Goal: Task Accomplishment & Management: Use online tool/utility

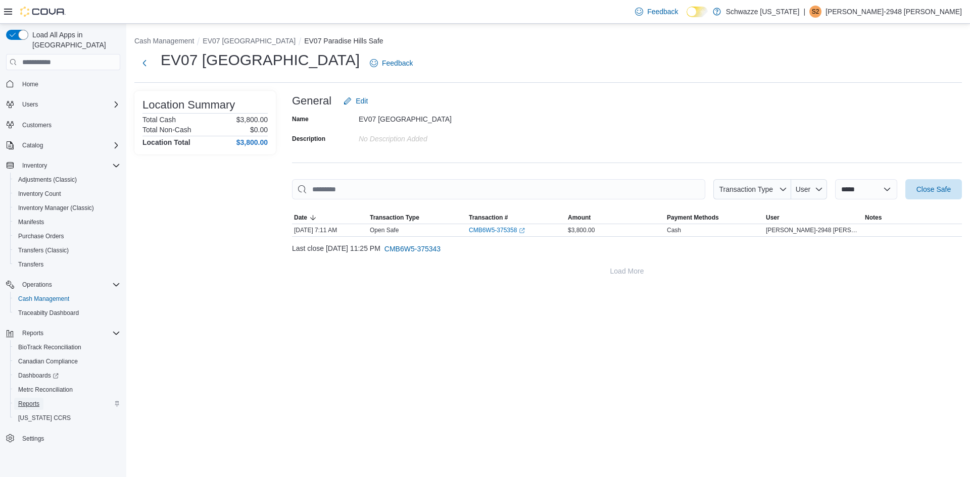
click at [32, 400] on span "Reports" at bounding box center [28, 404] width 21 height 8
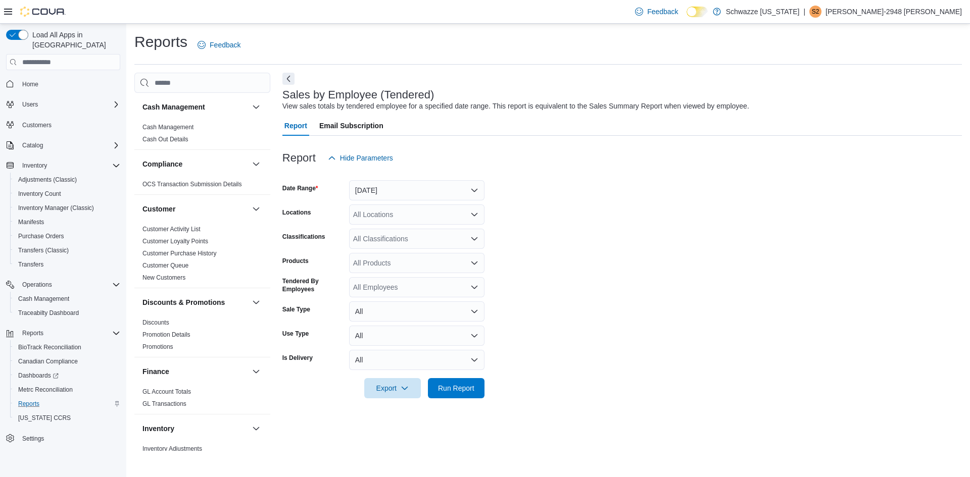
click at [395, 179] on div at bounding box center [621, 174] width 679 height 12
click at [392, 187] on button "[DATE]" at bounding box center [416, 190] width 135 height 20
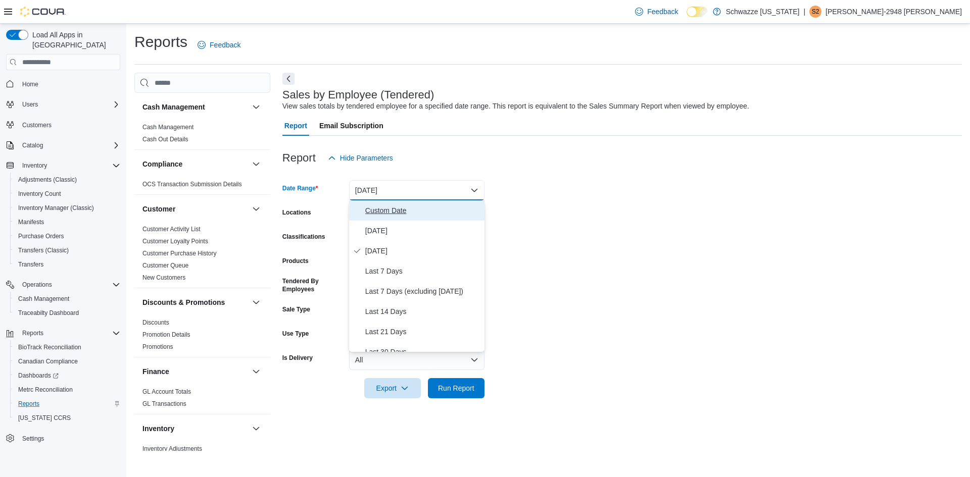
click at [389, 211] on span "Custom Date" at bounding box center [422, 211] width 115 height 12
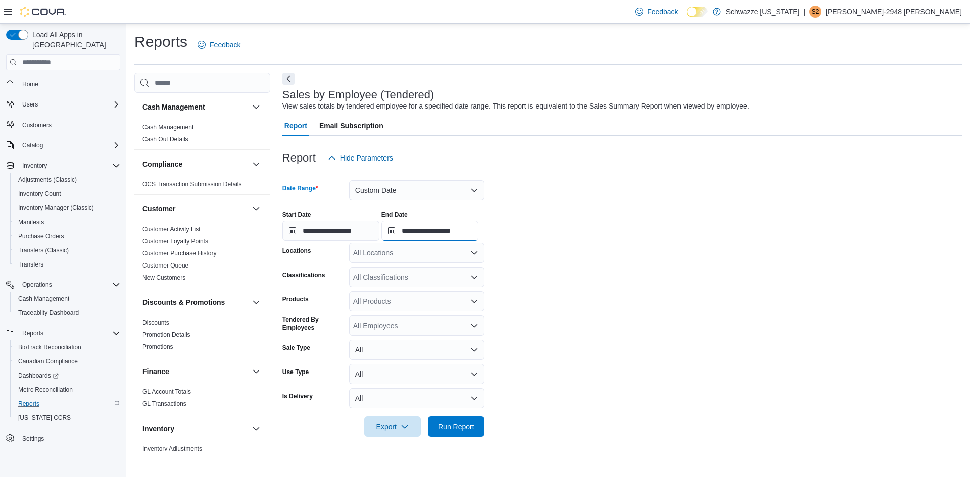
click at [450, 230] on input "**********" at bounding box center [429, 231] width 97 height 20
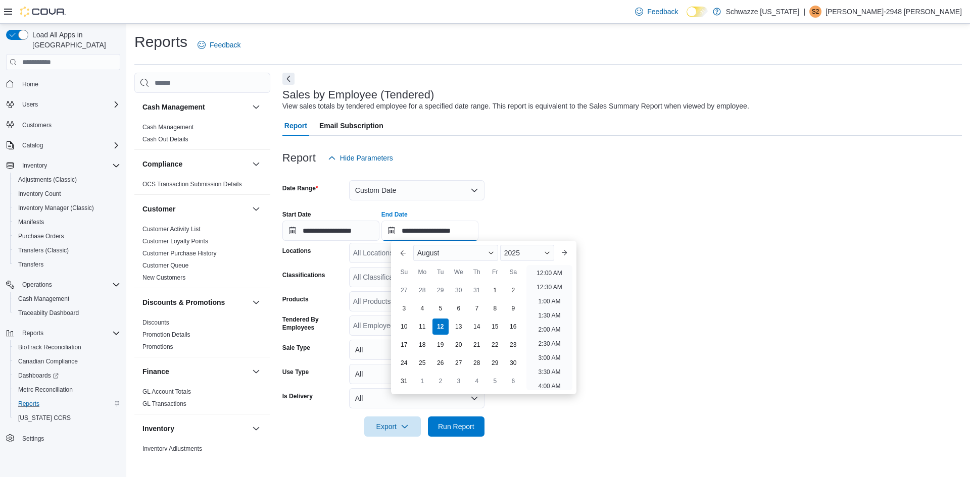
scroll to position [556, 0]
click at [498, 305] on div "8" at bounding box center [495, 309] width 18 height 18
type input "**********"
click at [376, 252] on div "All Locations" at bounding box center [416, 253] width 135 height 20
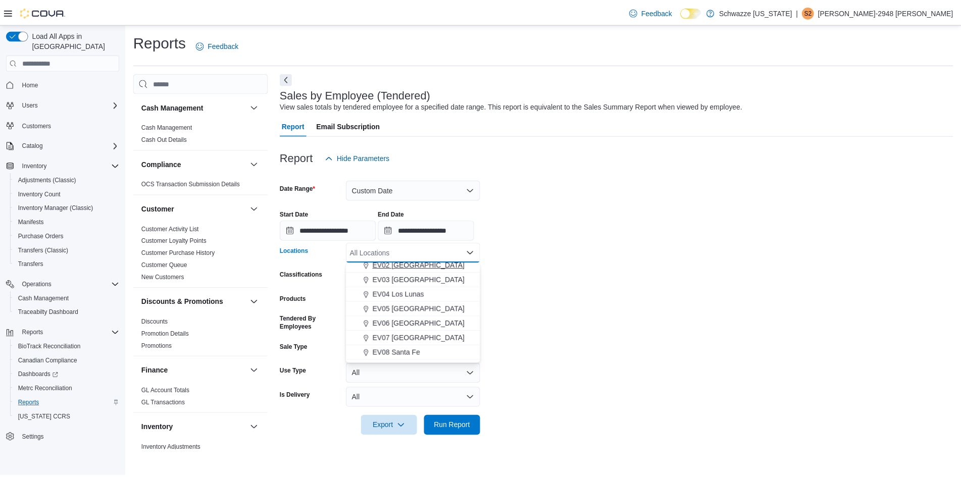
scroll to position [51, 0]
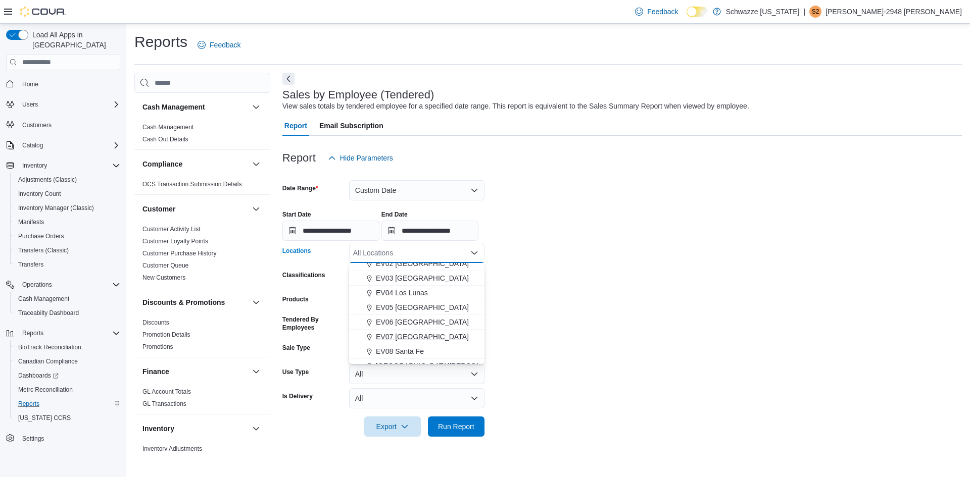
click at [418, 333] on span "EV07 [GEOGRAPHIC_DATA]" at bounding box center [422, 337] width 93 height 10
click at [460, 423] on span "Run Report" at bounding box center [456, 427] width 36 height 10
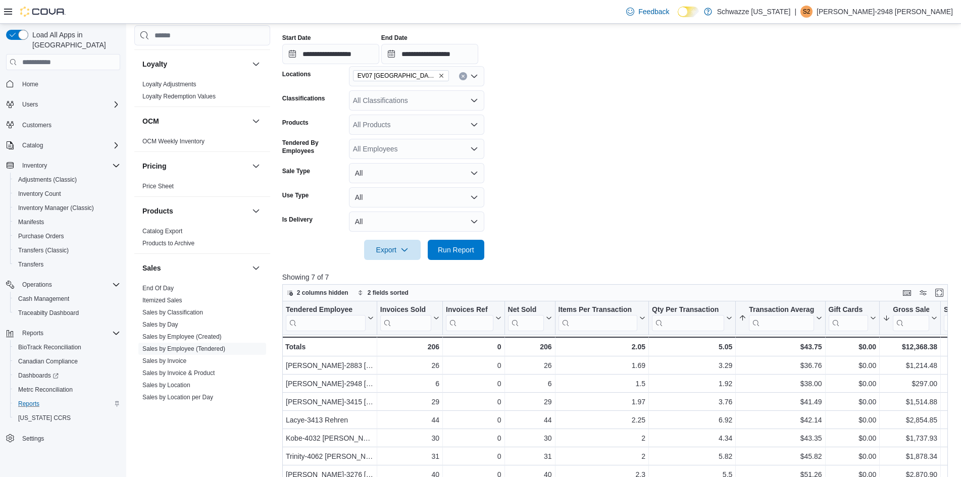
scroll to position [619, 0]
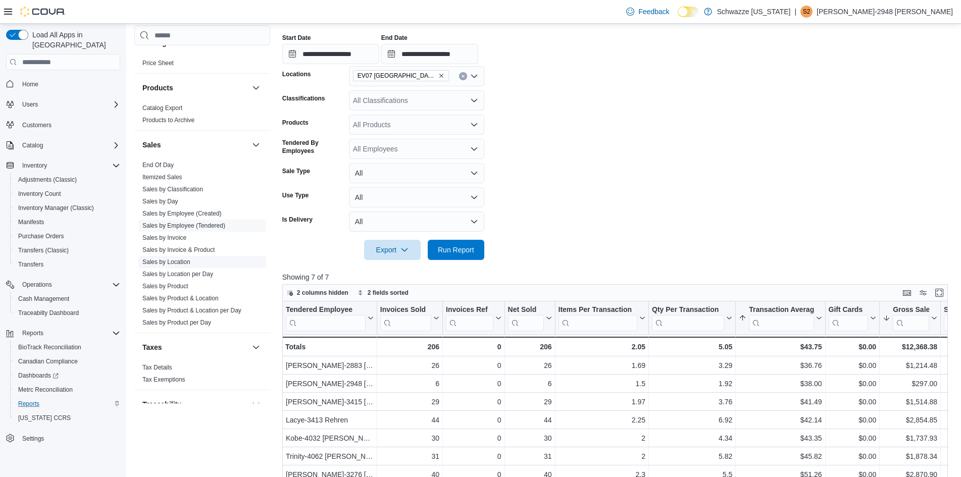
click at [180, 264] on link "Sales by Location" at bounding box center [166, 262] width 48 height 7
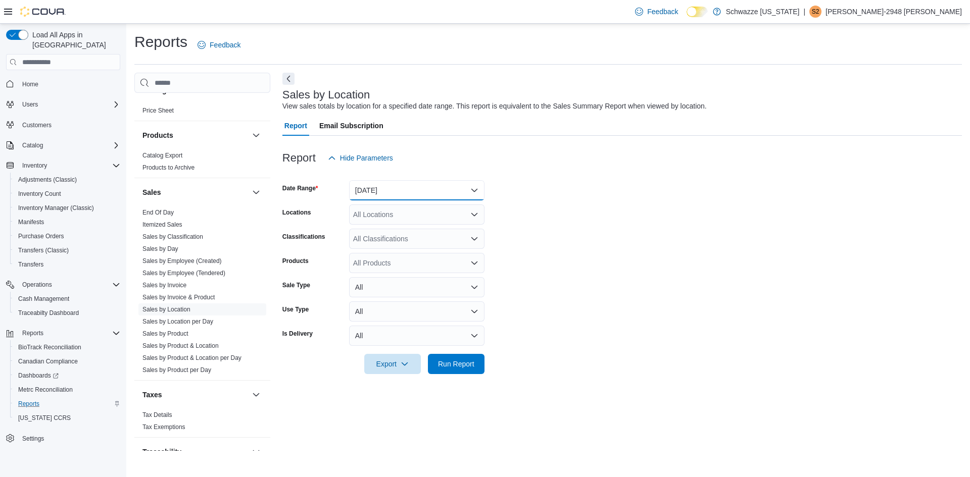
click at [405, 194] on button "[DATE]" at bounding box center [416, 190] width 135 height 20
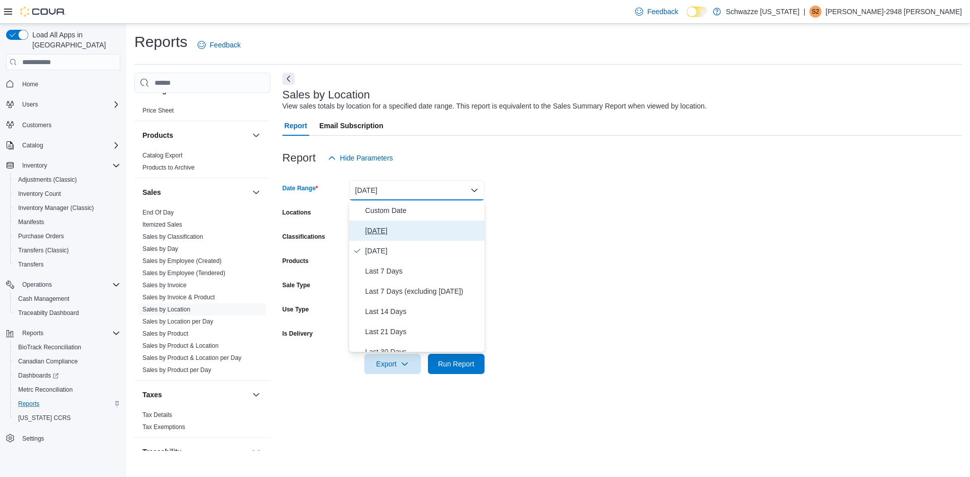
click at [392, 230] on span "[DATE]" at bounding box center [422, 231] width 115 height 12
click at [395, 190] on button "[DATE]" at bounding box center [416, 190] width 135 height 20
click at [394, 208] on span "Custom Date" at bounding box center [422, 211] width 115 height 12
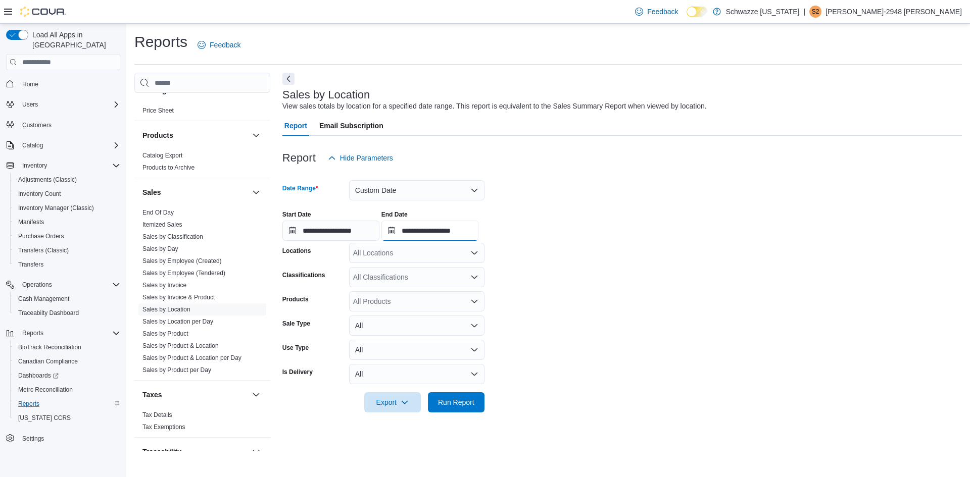
click at [427, 227] on input "**********" at bounding box center [429, 231] width 97 height 20
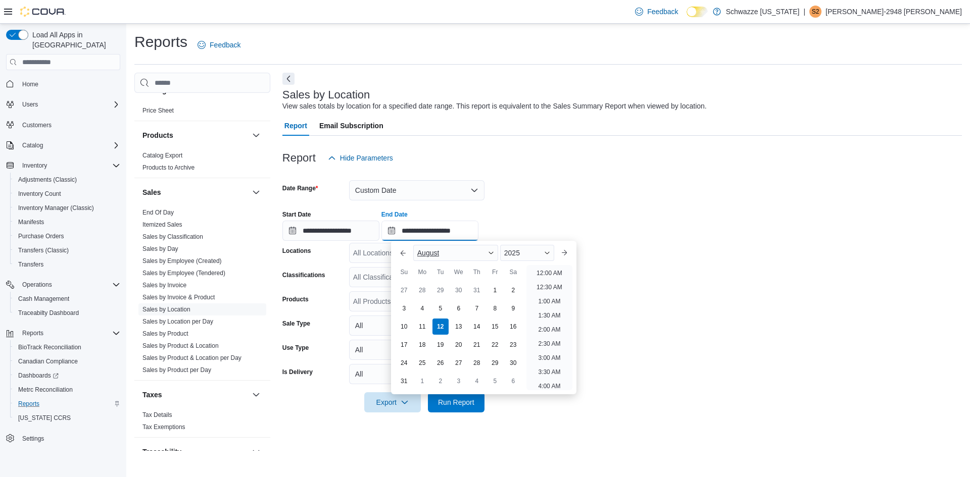
scroll to position [556, 0]
click at [496, 305] on div "8" at bounding box center [495, 309] width 18 height 18
type input "**********"
click at [385, 256] on div "All Locations" at bounding box center [416, 253] width 135 height 20
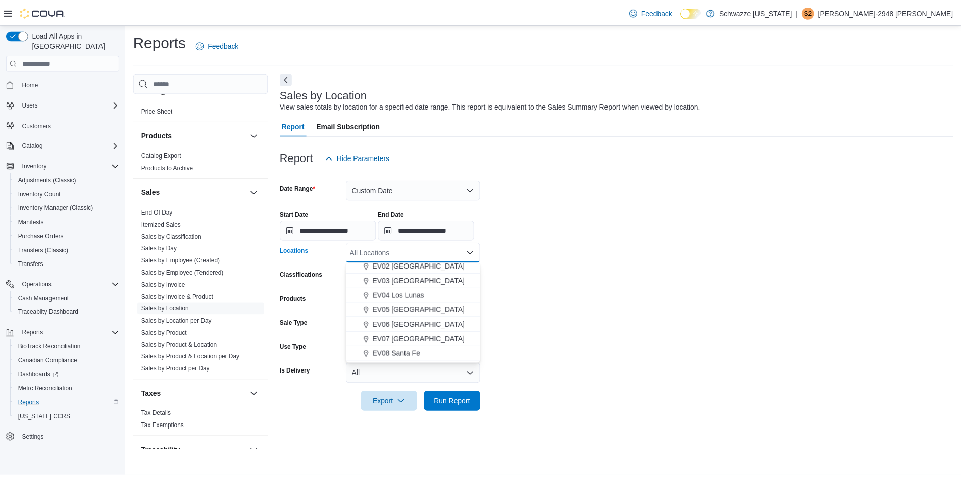
scroll to position [51, 0]
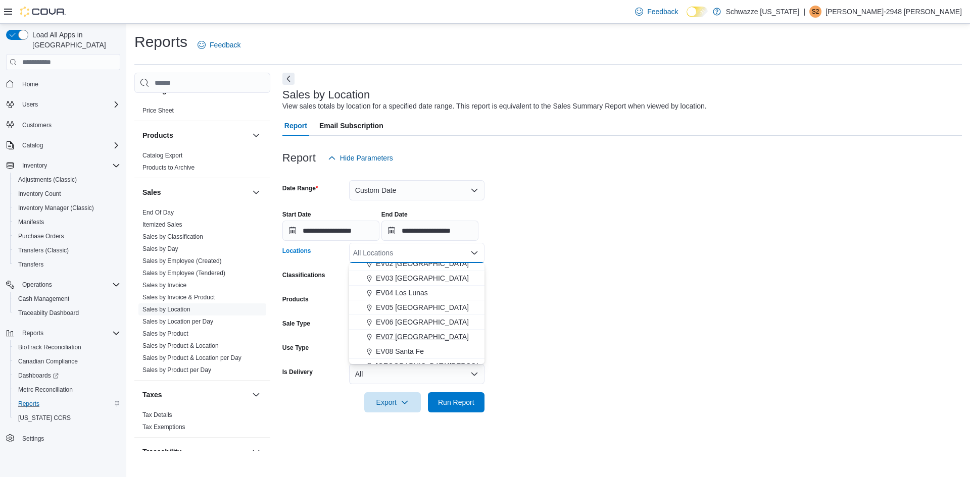
click at [418, 332] on span "EV07 [GEOGRAPHIC_DATA]" at bounding box center [422, 337] width 93 height 10
click at [465, 403] on span "Run Report" at bounding box center [456, 402] width 36 height 10
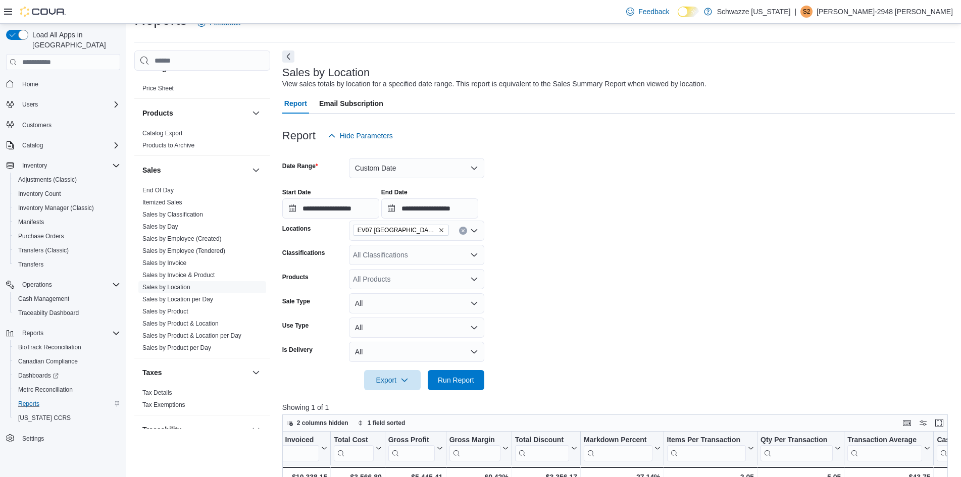
scroll to position [9, 0]
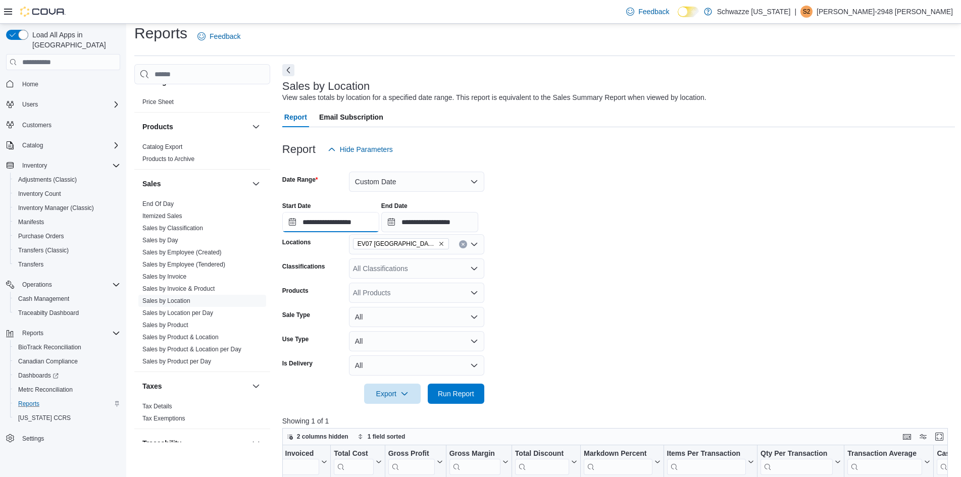
click at [315, 216] on input "**********" at bounding box center [330, 222] width 97 height 20
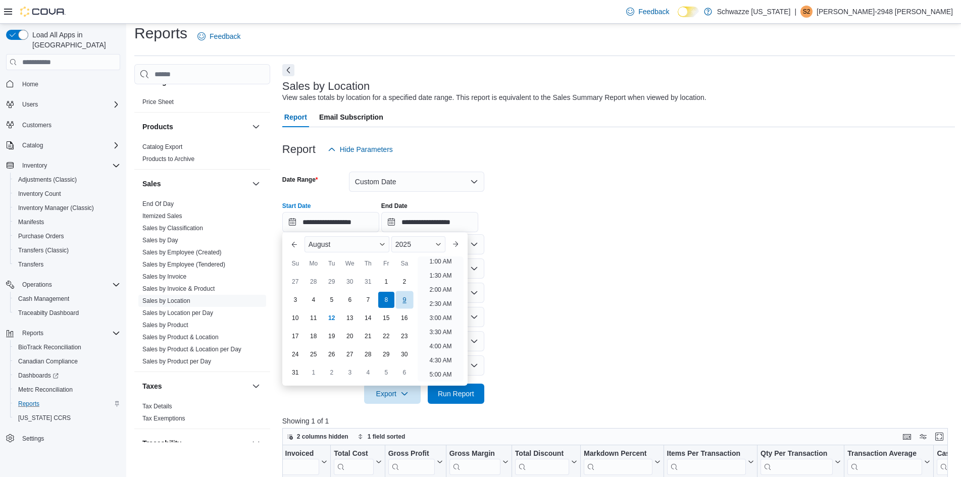
click at [404, 303] on div "9" at bounding box center [405, 300] width 18 height 18
type input "**********"
click at [467, 397] on span "Run Report" at bounding box center [456, 394] width 36 height 10
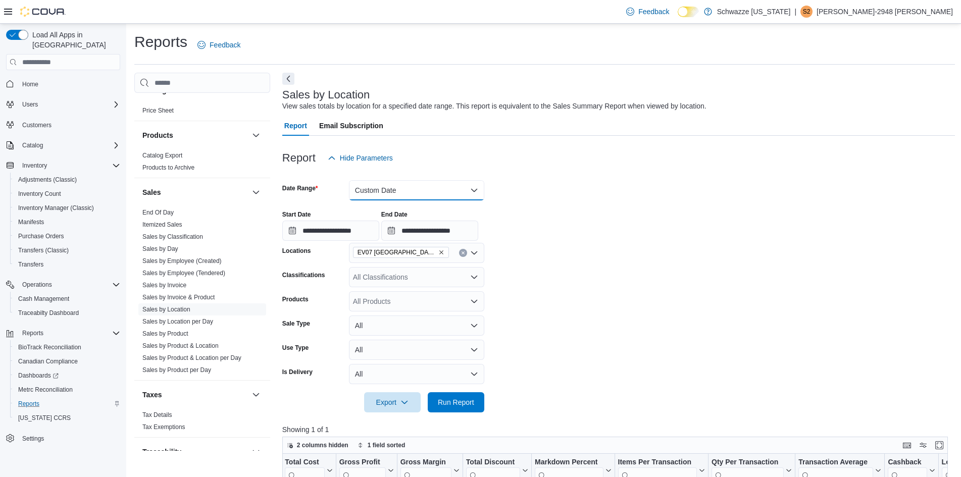
click at [384, 193] on button "Custom Date" at bounding box center [416, 190] width 135 height 20
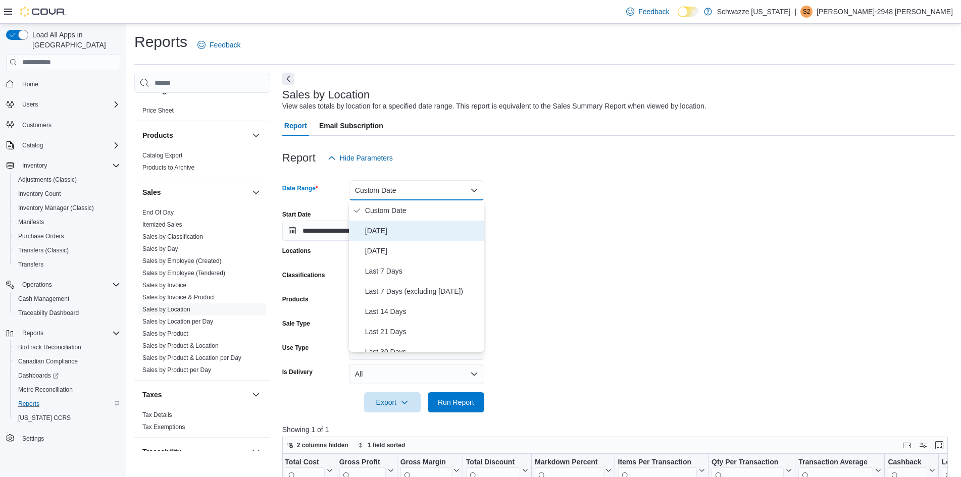
click at [382, 233] on span "[DATE]" at bounding box center [422, 231] width 115 height 12
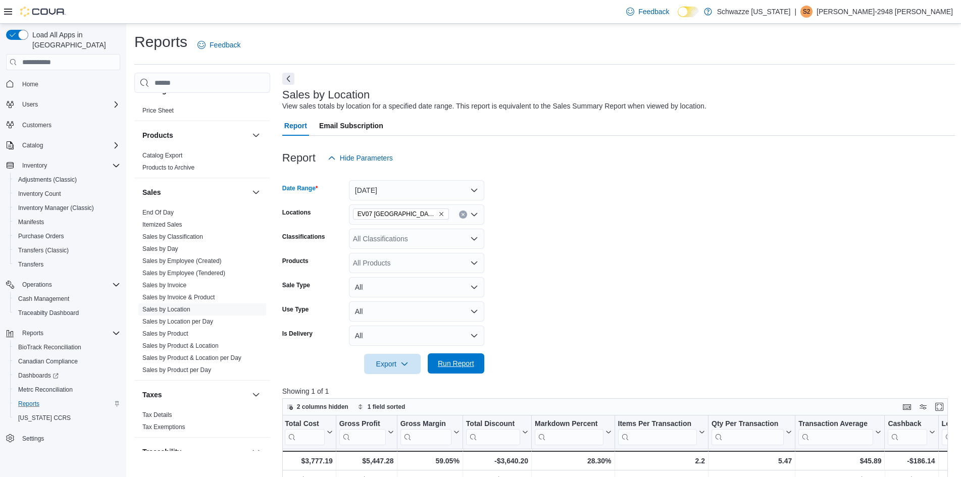
click at [458, 371] on span "Run Report" at bounding box center [456, 364] width 44 height 20
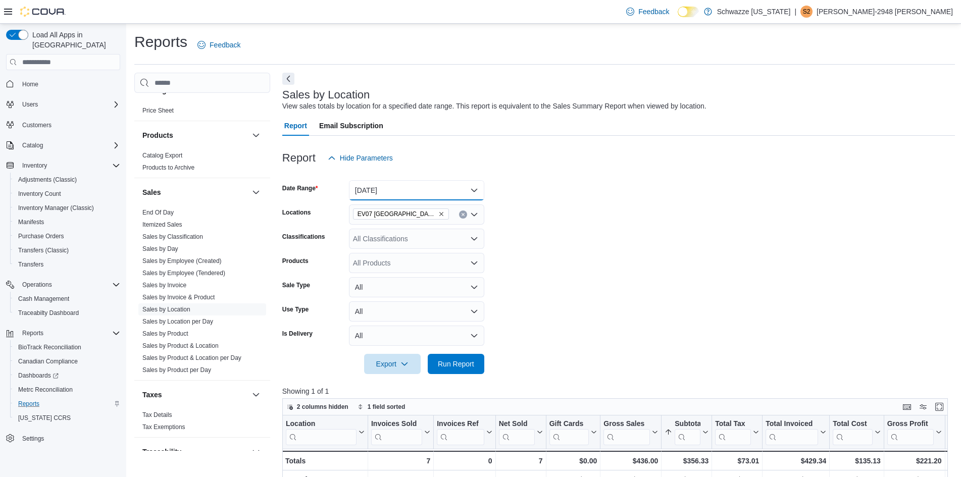
click at [393, 188] on button "[DATE]" at bounding box center [416, 190] width 135 height 20
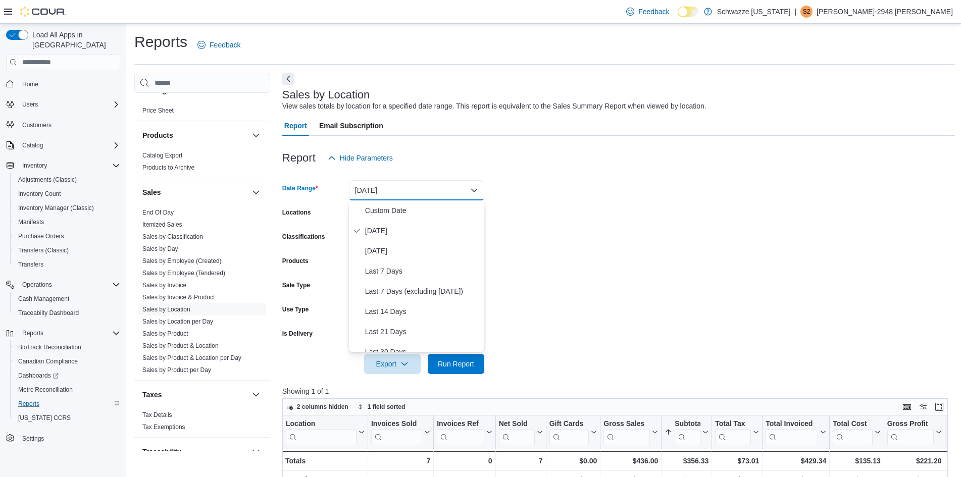
click at [574, 212] on form "Date Range [DATE] Locations EV07 [GEOGRAPHIC_DATA] Classifications All Classifi…" at bounding box center [618, 271] width 673 height 206
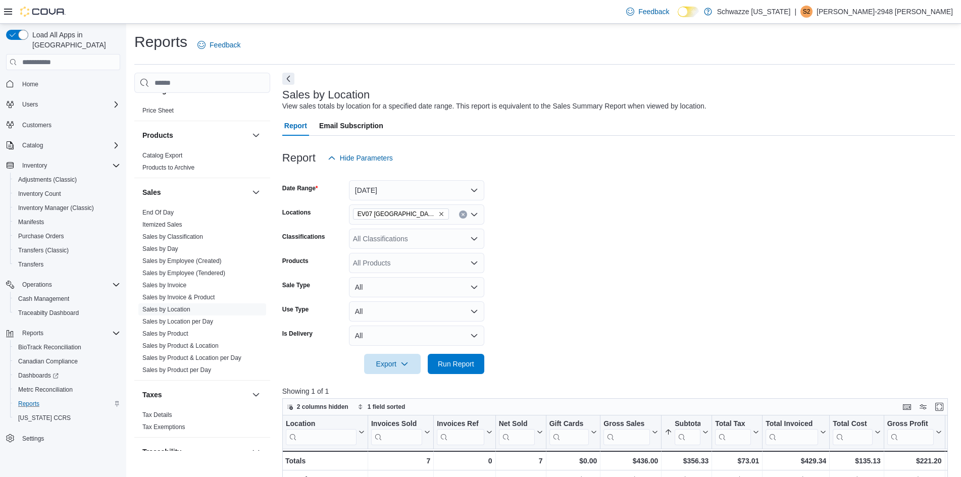
click at [416, 218] on span "EV07 [GEOGRAPHIC_DATA]" at bounding box center [401, 214] width 87 height 10
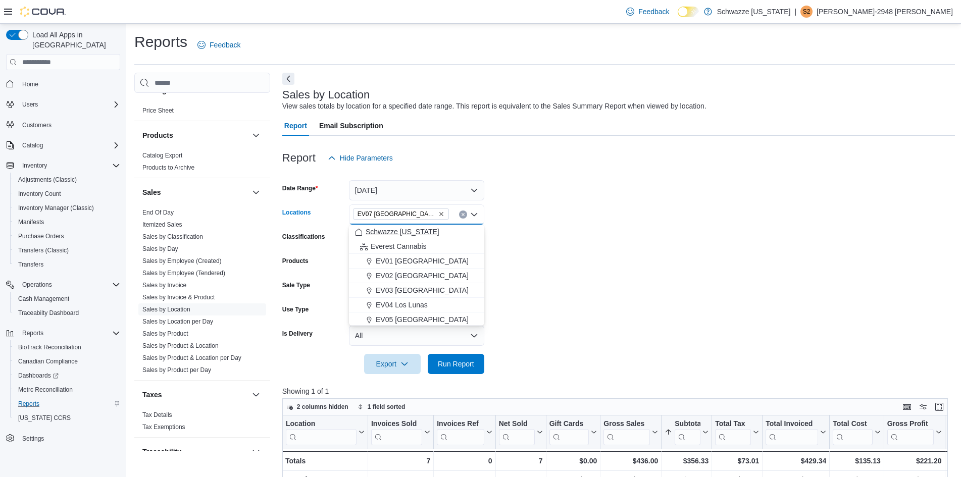
click at [419, 232] on span "Schwazze [US_STATE]" at bounding box center [403, 232] width 74 height 10
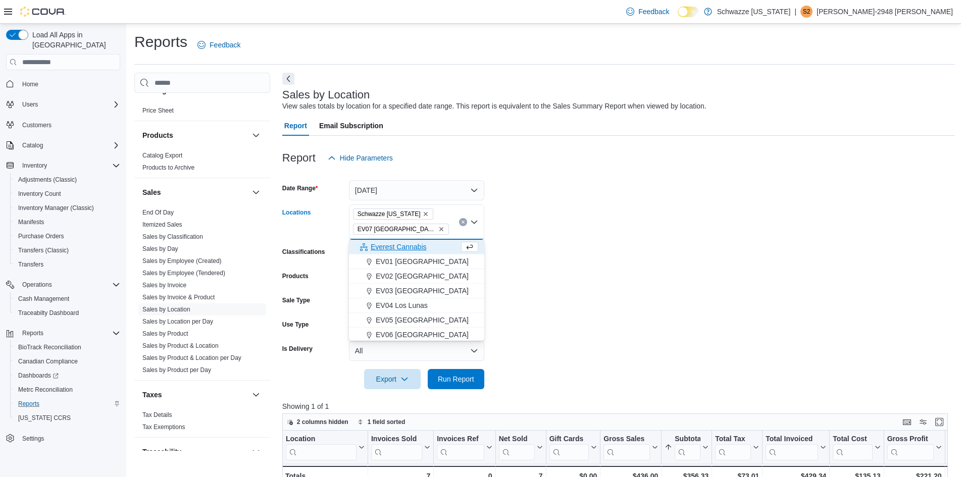
click at [440, 229] on icon "Remove EV07 Paradise Hills from selection in this group" at bounding box center [442, 229] width 4 height 4
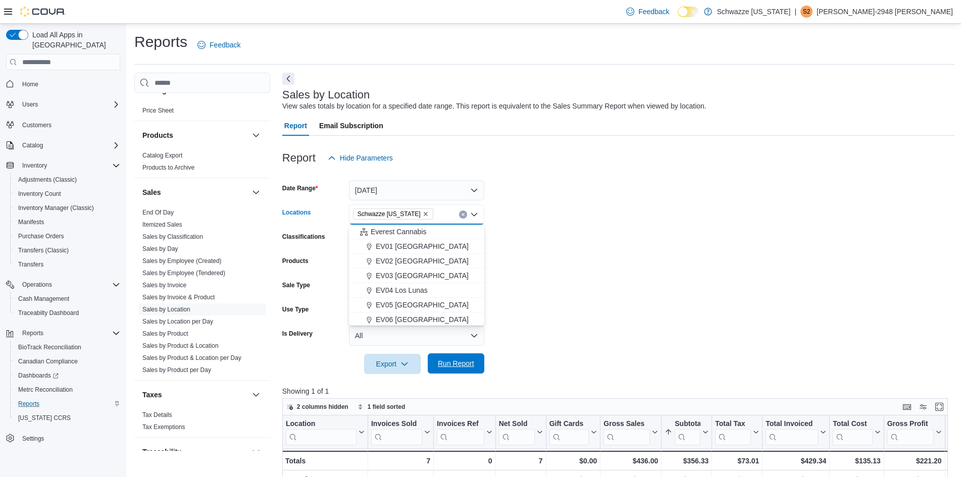
click at [459, 358] on span "Run Report" at bounding box center [456, 364] width 44 height 20
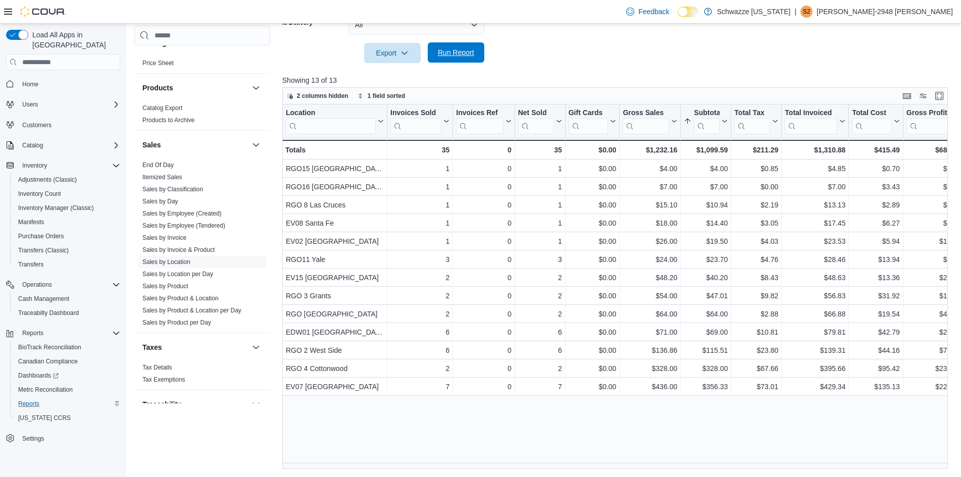
click at [463, 53] on span "Run Report" at bounding box center [456, 52] width 36 height 10
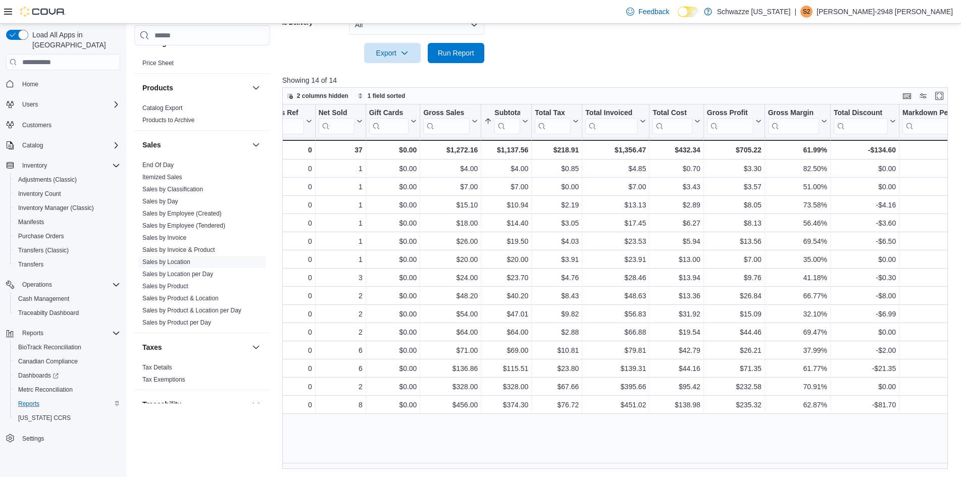
scroll to position [0, 129]
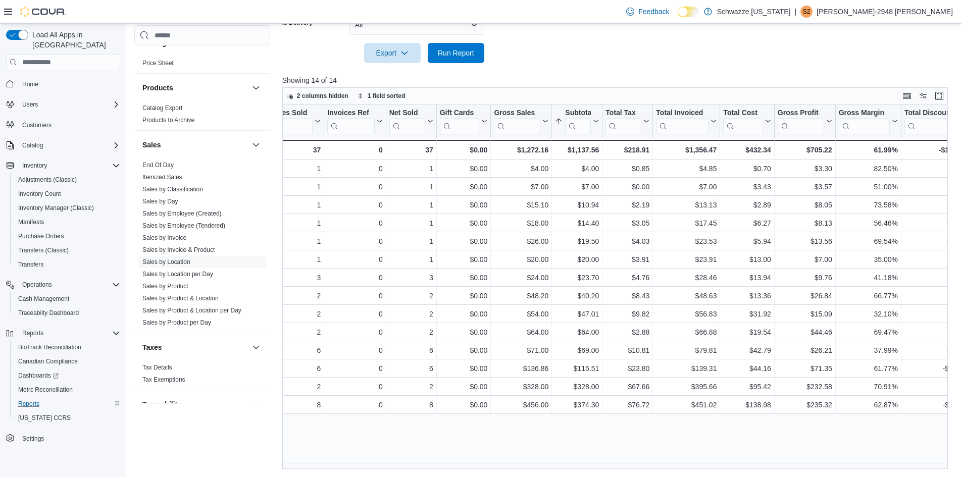
click at [451, 35] on div at bounding box center [618, 39] width 673 height 8
click at [455, 65] on div at bounding box center [618, 69] width 673 height 12
click at [457, 60] on span "Run Report" at bounding box center [456, 52] width 44 height 20
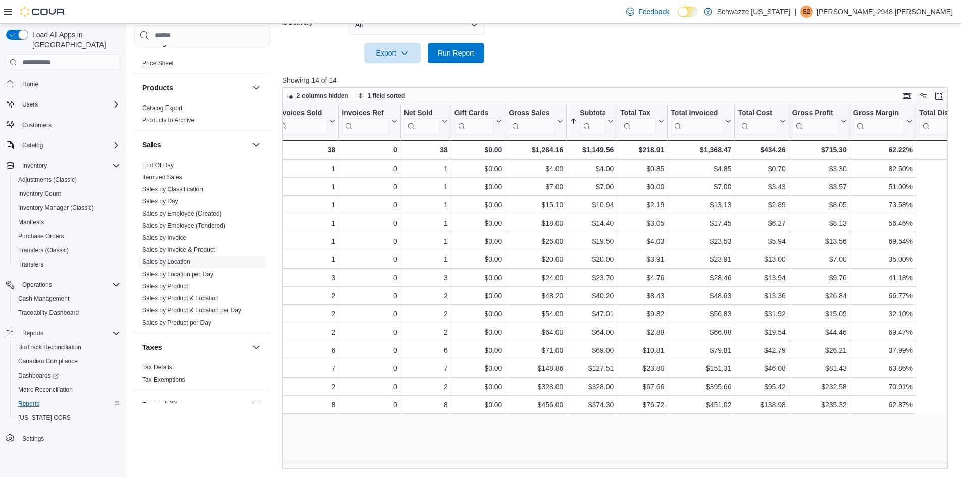
scroll to position [0, 0]
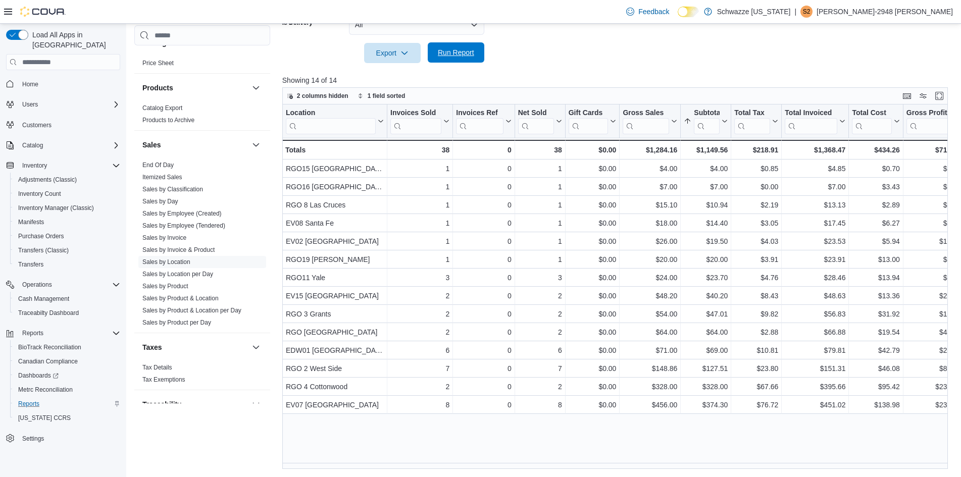
click at [459, 62] on span "Run Report" at bounding box center [456, 52] width 44 height 20
click at [452, 52] on span "Run Report" at bounding box center [456, 52] width 36 height 10
